Goal: Task Accomplishment & Management: Complete application form

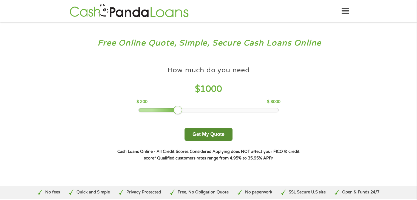
click at [209, 135] on button "Get My Quote" at bounding box center [208, 134] width 48 height 13
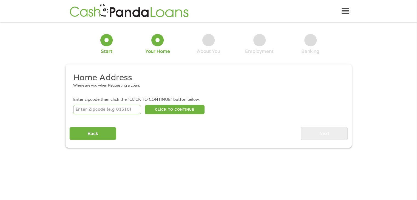
click at [116, 109] on input "number" at bounding box center [107, 109] width 68 height 9
type input "98611"
click at [169, 112] on button "CLICK TO CONTINUE" at bounding box center [175, 109] width 60 height 9
type input "98611"
type input "[GEOGRAPHIC_DATA]"
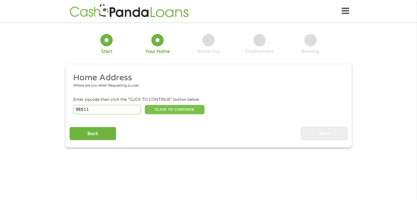
select select "[US_STATE]"
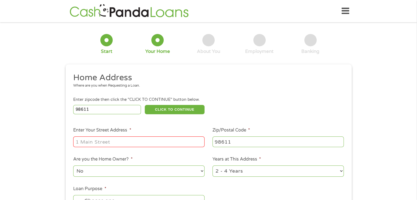
click at [135, 140] on input "Enter Your Street Address *" at bounding box center [138, 141] width 131 height 10
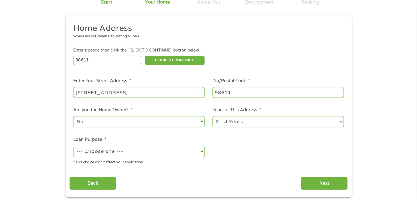
scroll to position [55, 0]
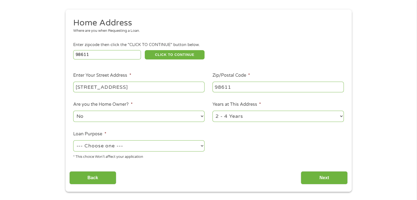
type input "[STREET_ADDRESS]"
click at [229, 113] on select "1 Year or less 1 - 2 Years 2 - 4 Years Over 4 Years" at bounding box center [277, 116] width 131 height 11
select select "60months"
click at [212, 111] on select "1 Year or less 1 - 2 Years 2 - 4 Years Over 4 Years" at bounding box center [277, 116] width 131 height 11
click at [116, 119] on select "No Yes" at bounding box center [138, 116] width 131 height 11
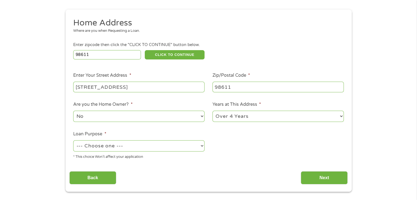
select select "yes"
click at [73, 111] on select "No Yes" at bounding box center [138, 116] width 131 height 11
click at [107, 145] on select "--- Choose one --- Pay Bills Debt Consolidation Home Improvement Major Purchase…" at bounding box center [138, 145] width 131 height 11
select select "shorttermcash"
click at [73, 141] on select "--- Choose one --- Pay Bills Debt Consolidation Home Improvement Major Purchase…" at bounding box center [138, 145] width 131 height 11
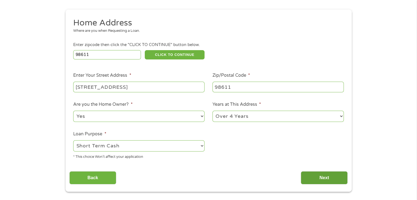
click at [326, 176] on input "Next" at bounding box center [323, 177] width 47 height 13
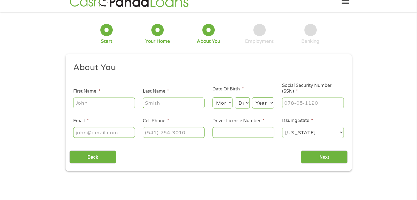
scroll to position [0, 0]
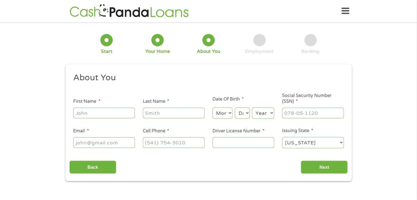
click at [116, 116] on input "First Name *" at bounding box center [104, 113] width 62 height 10
type input "Salina"
type input "J"
type input "[PERSON_NAME]"
click at [224, 112] on select "Month 1 2 3 4 5 6 7 8 9 10 11 12" at bounding box center [222, 112] width 20 height 11
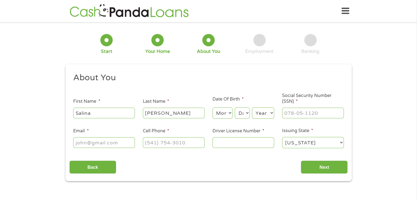
select select "5"
click at [212, 108] on select "Month 1 2 3 4 5 6 7 8 9 10 11 12" at bounding box center [222, 112] width 20 height 11
click at [239, 112] on select "Day 1 2 3 4 5 6 7 8 9 10 11 12 13 14 15 16 17 18 19 20 21 22 23 24 25 26 27 28 …" at bounding box center [241, 112] width 15 height 11
select select "22"
click at [234, 108] on select "Day 1 2 3 4 5 6 7 8 9 10 11 12 13 14 15 16 17 18 19 20 21 22 23 24 25 26 27 28 …" at bounding box center [241, 112] width 15 height 11
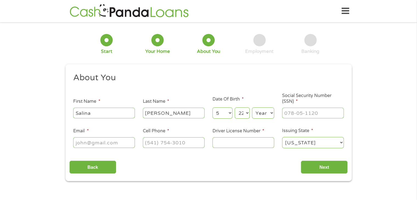
click at [259, 113] on select "Year [DATE] 2006 2005 2004 2003 2002 2001 2000 1999 1998 1997 1996 1995 1994 19…" at bounding box center [263, 112] width 22 height 11
select select "1988"
click at [252, 108] on select "Year [DATE] 2006 2005 2004 2003 2002 2001 2000 1999 1998 1997 1996 1995 1994 19…" at bounding box center [263, 112] width 22 height 11
click at [305, 110] on input "___-__-____" at bounding box center [313, 113] width 62 height 10
click at [286, 113] on input "___-__-____" at bounding box center [313, 113] width 62 height 10
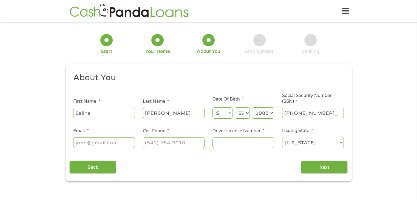
type input "538-25-5042"
click at [103, 139] on input "Email *" at bounding box center [104, 142] width 62 height 10
click at [102, 142] on input "Email *" at bounding box center [104, 142] width 62 height 10
type input "[EMAIL_ADDRESS][DOMAIN_NAME]"
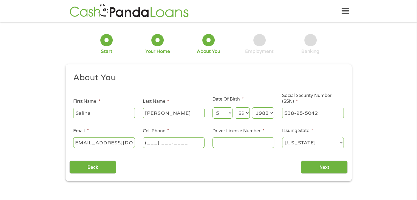
scroll to position [0, 0]
type input "[PHONE_NUMBER]"
click at [231, 142] on input "Driver License Number *" at bounding box center [243, 142] width 62 height 10
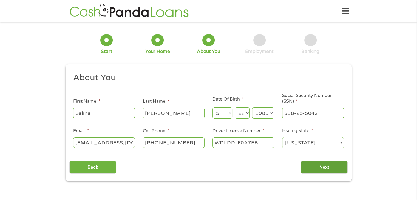
type input "WDLDDJF0A7FB"
click at [328, 168] on input "Next" at bounding box center [323, 166] width 47 height 13
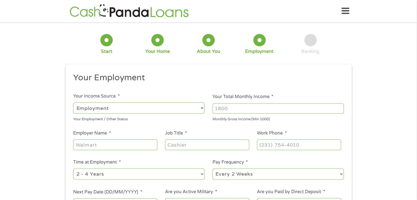
scroll to position [2, 2]
click at [222, 109] on input "Your Total Monthly Income *" at bounding box center [277, 108] width 131 height 10
type input "4500"
click at [101, 145] on input "Employer Name *" at bounding box center [115, 144] width 84 height 10
type input "Weyerhaeuser"
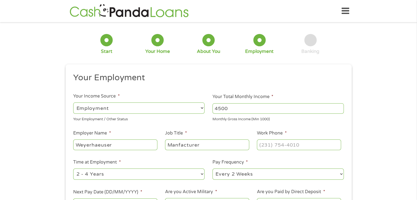
type input "Manfacturer"
click at [298, 147] on input "(___) ___-____" at bounding box center [299, 144] width 84 height 10
type input "[PHONE_NUMBER]"
click at [140, 173] on select "--- Choose one --- 1 Year or less 1 - 2 Years 2 - 4 Years Over 4 Years" at bounding box center [138, 173] width 131 height 11
click at [73, 169] on select "--- Choose one --- 1 Year or less 1 - 2 Years 2 - 4 Years Over 4 Years" at bounding box center [138, 173] width 131 height 11
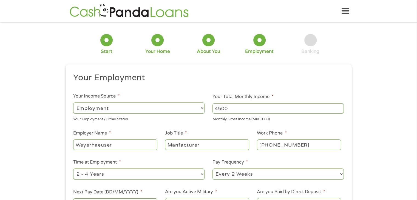
click at [248, 178] on select "--- Choose one --- Every 2 Weeks Every Week Monthly Semi-Monthly" at bounding box center [277, 173] width 131 height 11
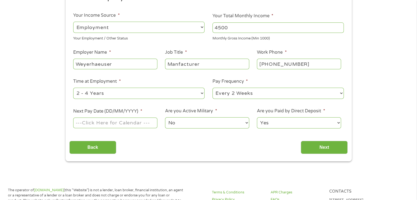
scroll to position [110, 0]
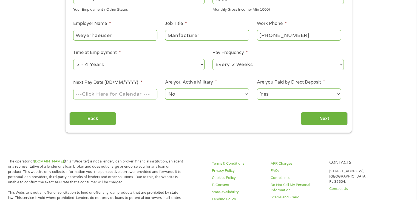
click at [117, 93] on input "Next Pay Date (DD/MM/YYYY) *" at bounding box center [115, 94] width 84 height 10
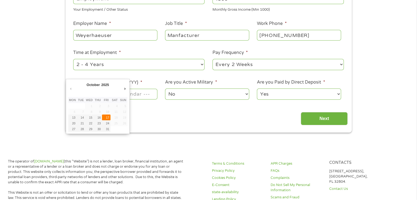
type input "[DATE]"
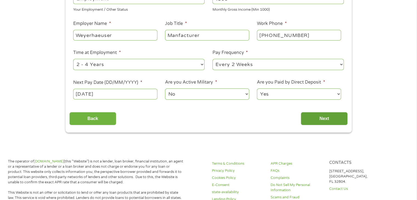
click at [322, 117] on input "Next" at bounding box center [323, 118] width 47 height 13
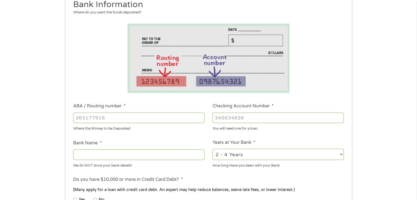
scroll to position [82, 0]
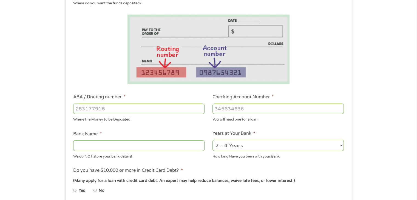
click at [85, 109] on input "ABA / Routing number *" at bounding box center [138, 109] width 131 height 10
type input "323380766"
type input "FIBRE FEDERAL CREDIT UNION"
type input "323380766"
click at [236, 110] on input "Checking Account Number *" at bounding box center [277, 109] width 131 height 10
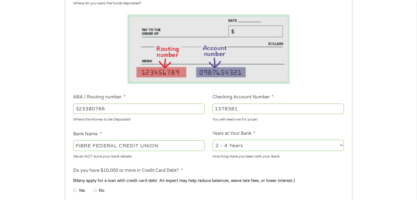
type input "1378381"
click at [251, 149] on select "2 - 4 Years 6 - 12 Months 1 - 2 Years Over 4 Years" at bounding box center [277, 145] width 131 height 11
select select "60months"
click at [212, 140] on select "2 - 4 Years 6 - 12 Months 1 - 2 Years Over 4 Years" at bounding box center [277, 145] width 131 height 11
click at [193, 169] on li "Do you have $10,000 or more in Credit Card Debt? * (Many apply for a loan with …" at bounding box center [208, 182] width 278 height 31
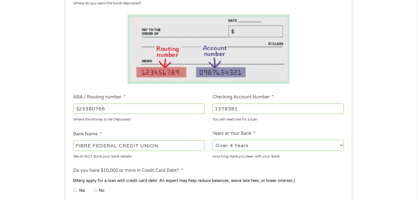
scroll to position [110, 0]
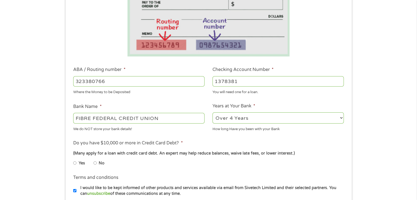
click at [76, 164] on input "Yes" at bounding box center [74, 163] width 3 height 9
radio input "true"
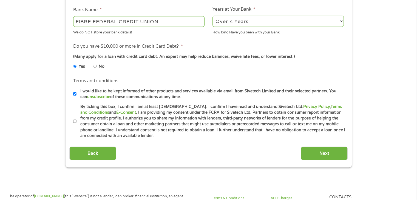
scroll to position [219, 0]
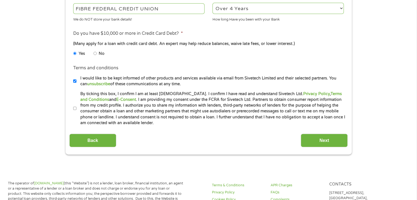
click at [72, 109] on li "Terms and conditions * By ticking this box, I confirm I am at least [DEMOGRAPHI…" at bounding box center [208, 108] width 278 height 35
click at [76, 109] on input "By ticking this box, I confirm I am at least [DEMOGRAPHIC_DATA]. I confirm I ha…" at bounding box center [74, 108] width 3 height 9
checkbox input "true"
click at [316, 137] on input "Next" at bounding box center [323, 140] width 47 height 13
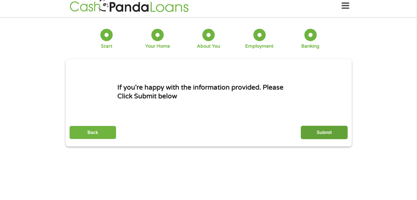
scroll to position [0, 0]
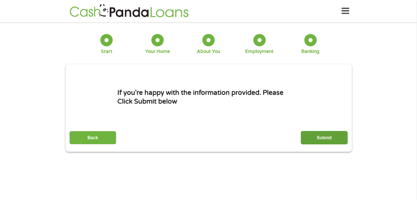
click at [310, 137] on input "Submit" at bounding box center [323, 137] width 47 height 13
